Goal: Go to known website: Access a specific website the user already knows

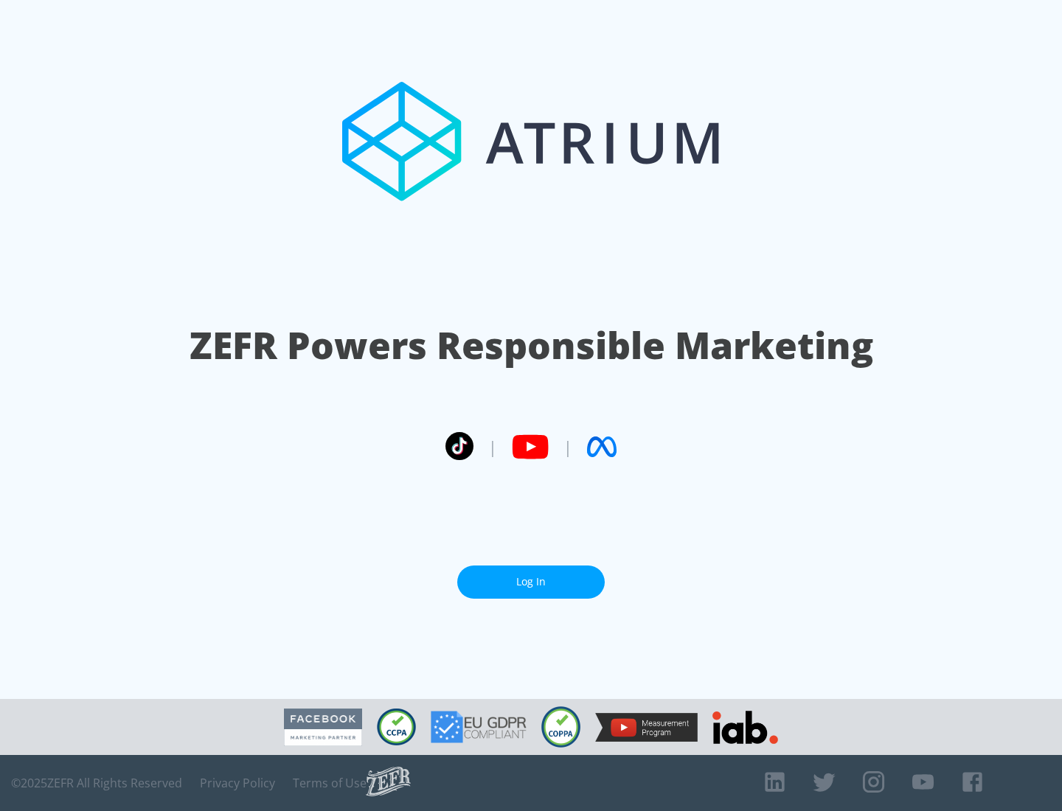
click at [531, 576] on link "Log In" at bounding box center [531, 582] width 148 height 33
